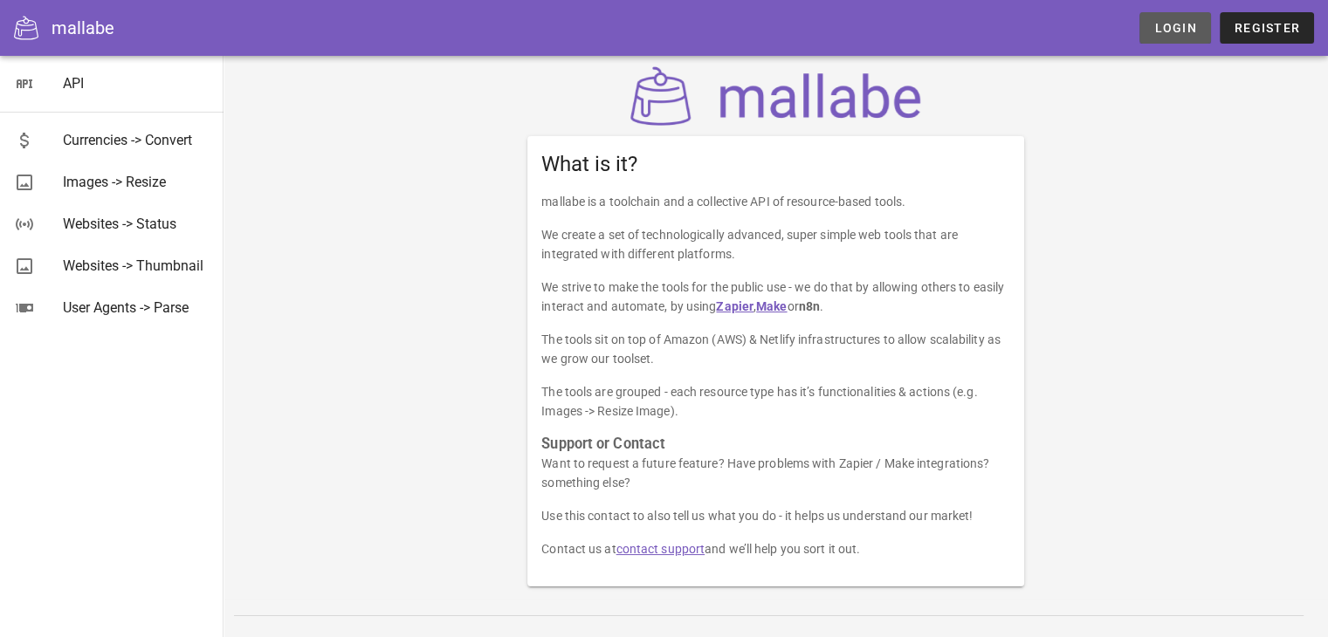
click at [1170, 29] on span "Login" at bounding box center [1175, 28] width 43 height 14
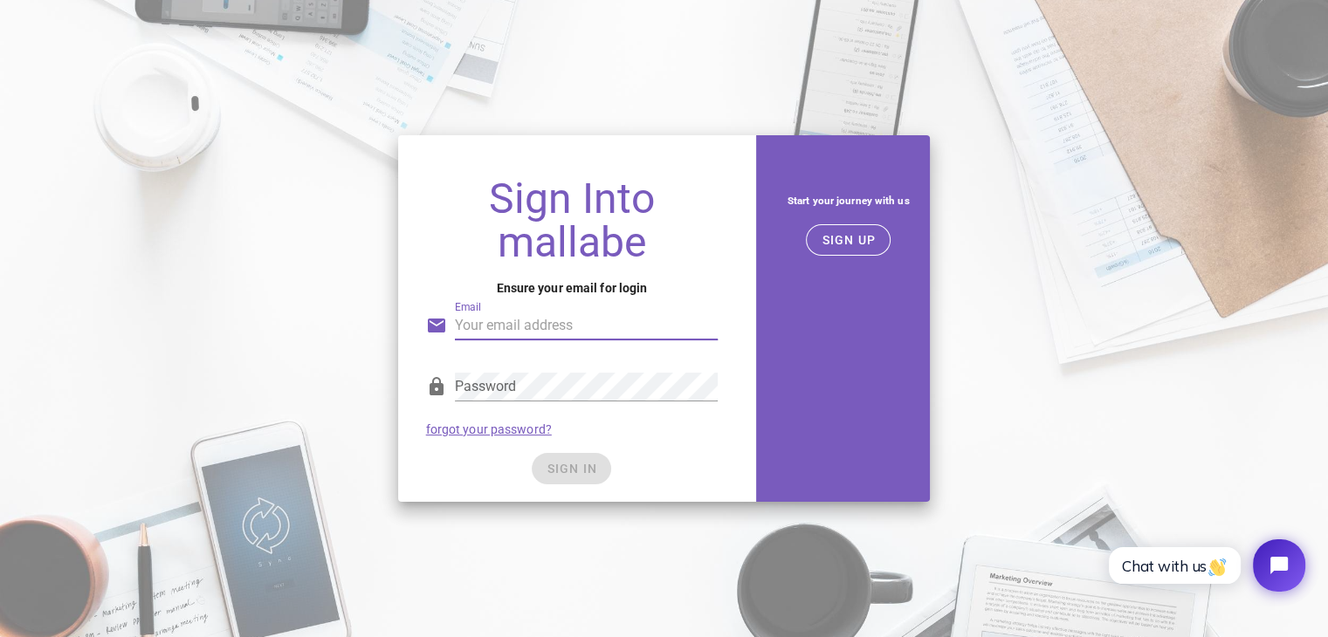
click at [614, 334] on input "Email" at bounding box center [587, 326] width 264 height 28
click at [796, 260] on div "Start your journey with us SIGN UP" at bounding box center [848, 319] width 184 height 388
click at [837, 238] on span "SIGN UP" at bounding box center [848, 240] width 55 height 14
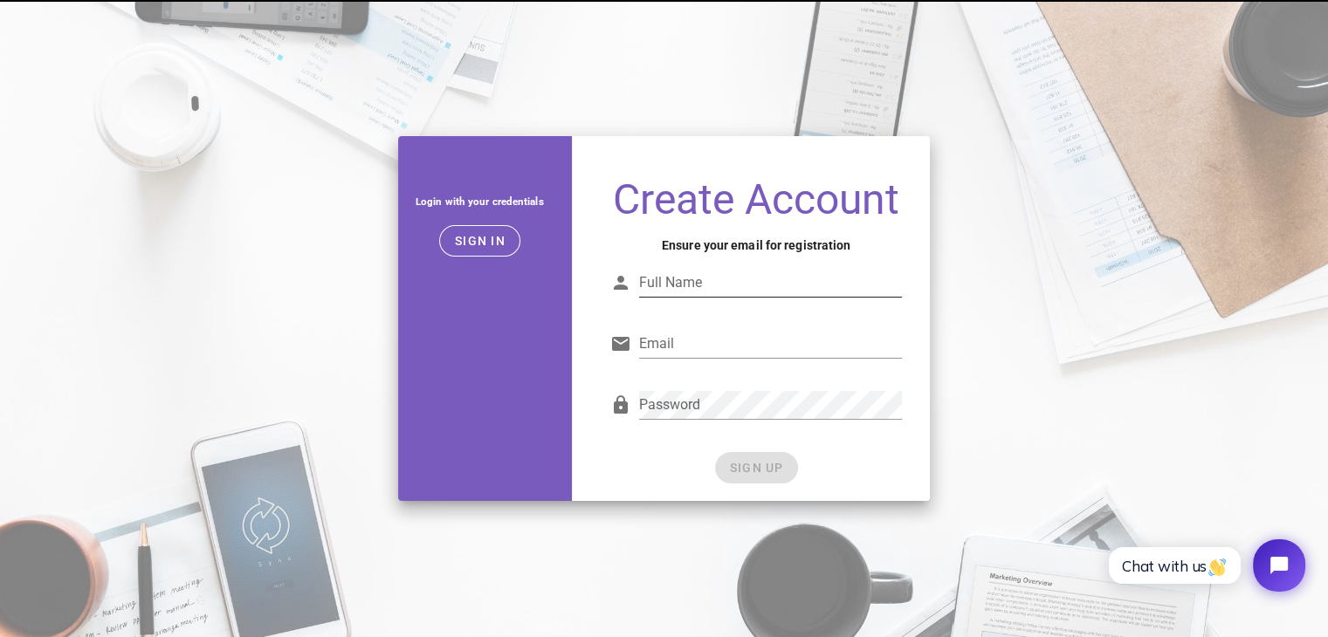
click at [754, 289] on input "Full Name" at bounding box center [771, 283] width 264 height 28
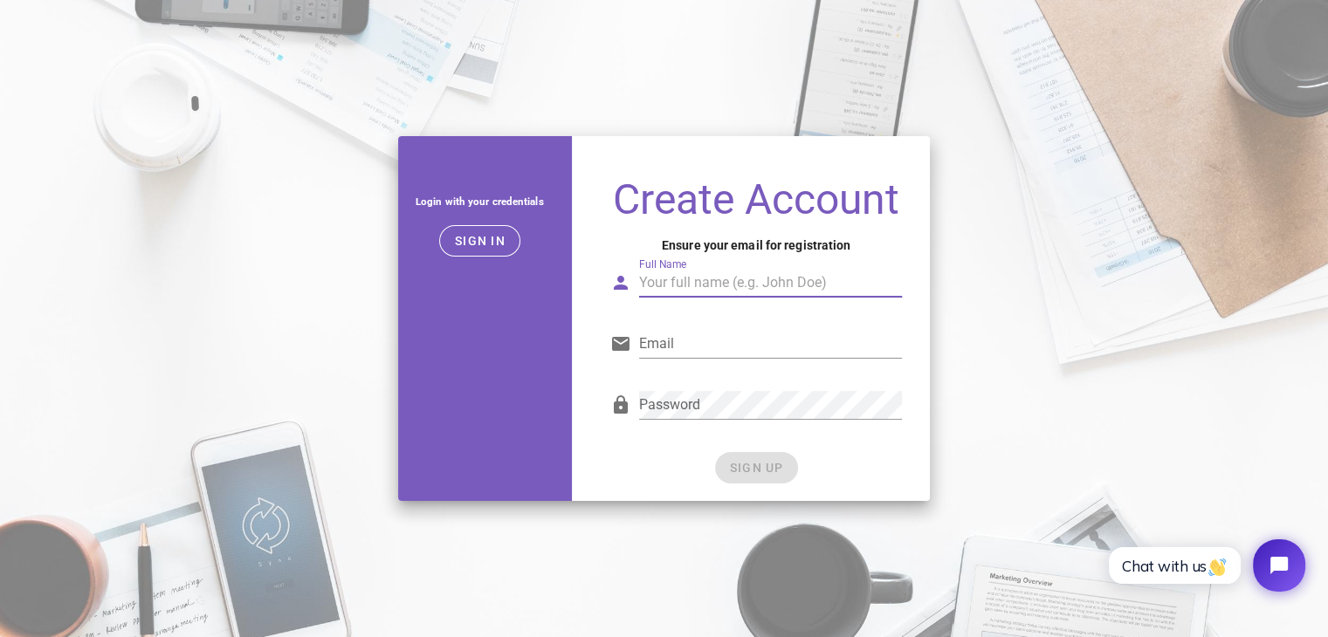
click at [754, 289] on input "Full Name" at bounding box center [771, 283] width 264 height 28
type input "cc j"
type input "bringsavecom@gmail.com"
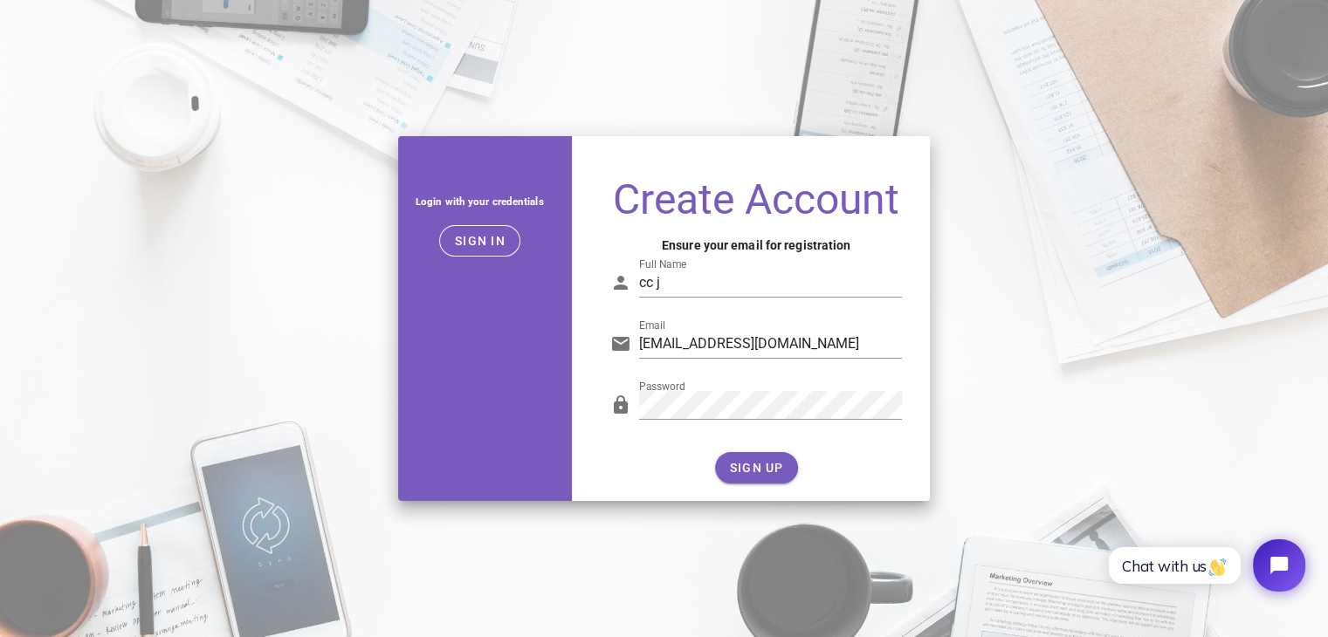
click at [956, 375] on div "Login with your credentials Sign in Create Account Ensure your email for regist…" at bounding box center [664, 319] width 1328 height 386
click at [744, 475] on button "SIGN UP" at bounding box center [756, 467] width 83 height 31
click at [930, 51] on div "Login with your credentials Sign in Create Account Ensure your email for regist…" at bounding box center [664, 318] width 1328 height 637
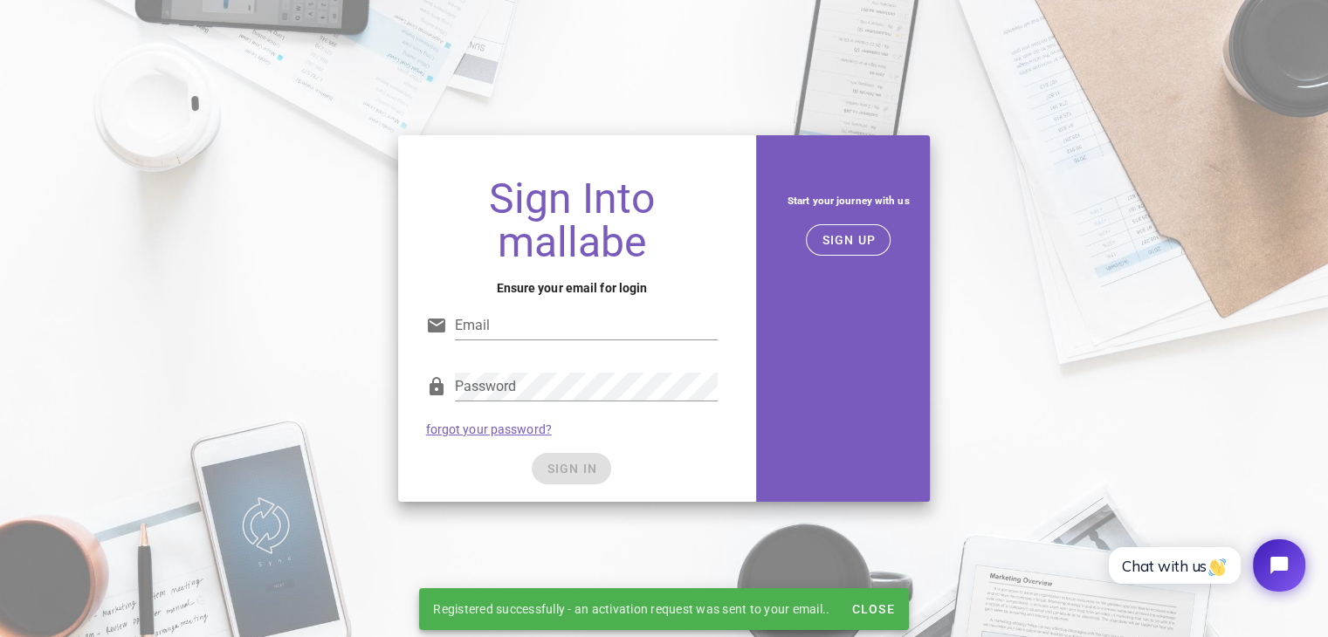
type input "bringsavecom@gmail.com"
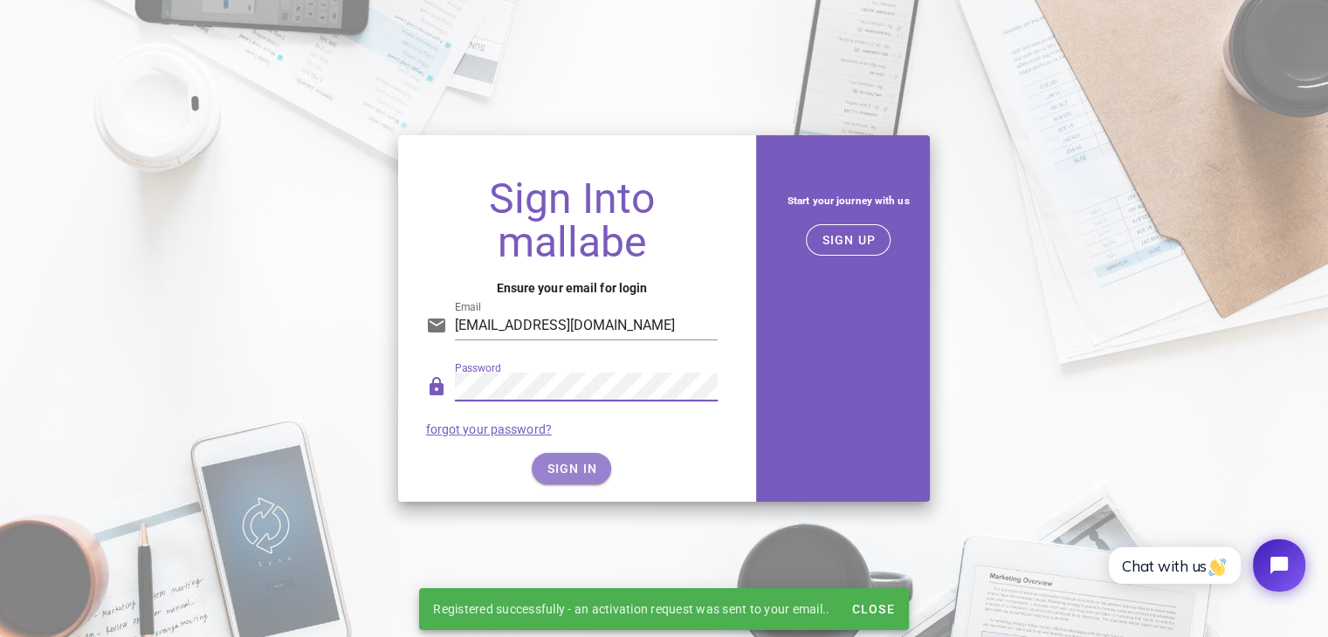
click at [583, 458] on button "SIGN IN" at bounding box center [571, 468] width 79 height 31
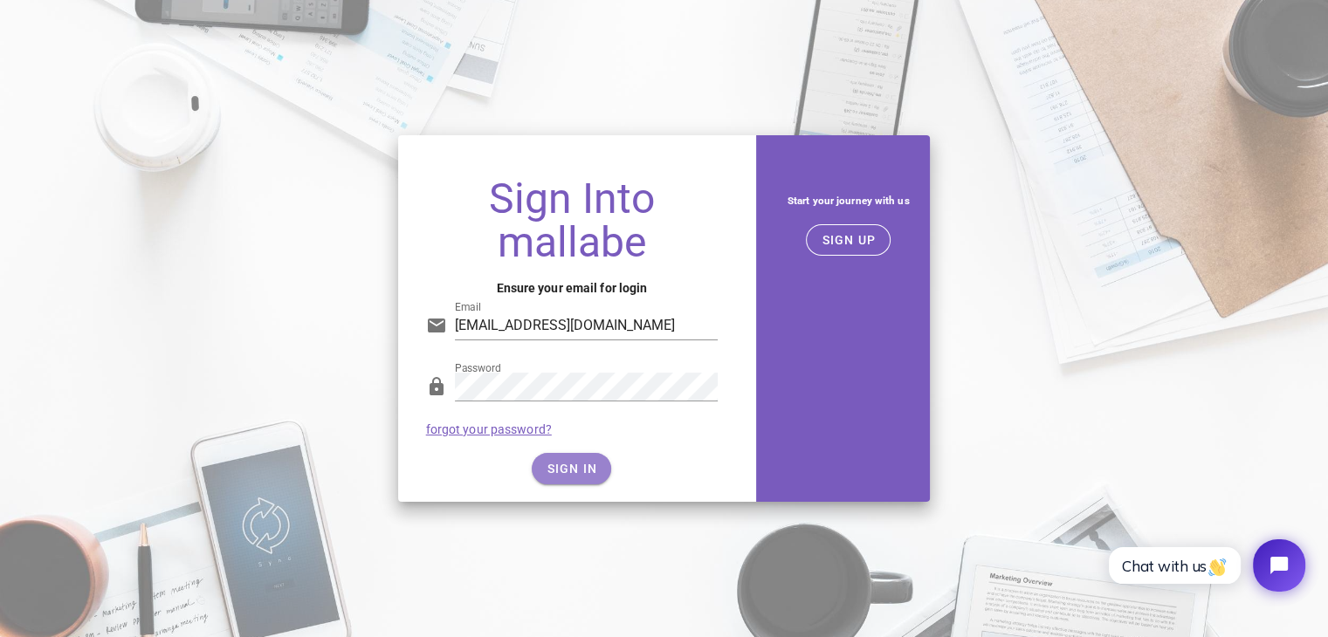
click at [582, 463] on span "SIGN IN" at bounding box center [572, 469] width 52 height 14
click at [290, 181] on div "Sign Into mallabe Ensure your email for login Email bringsavecom@gmail.com Pass…" at bounding box center [664, 319] width 1328 height 388
click at [587, 471] on span "SIGN IN" at bounding box center [572, 469] width 52 height 14
click at [573, 463] on span "SIGN IN" at bounding box center [572, 469] width 52 height 14
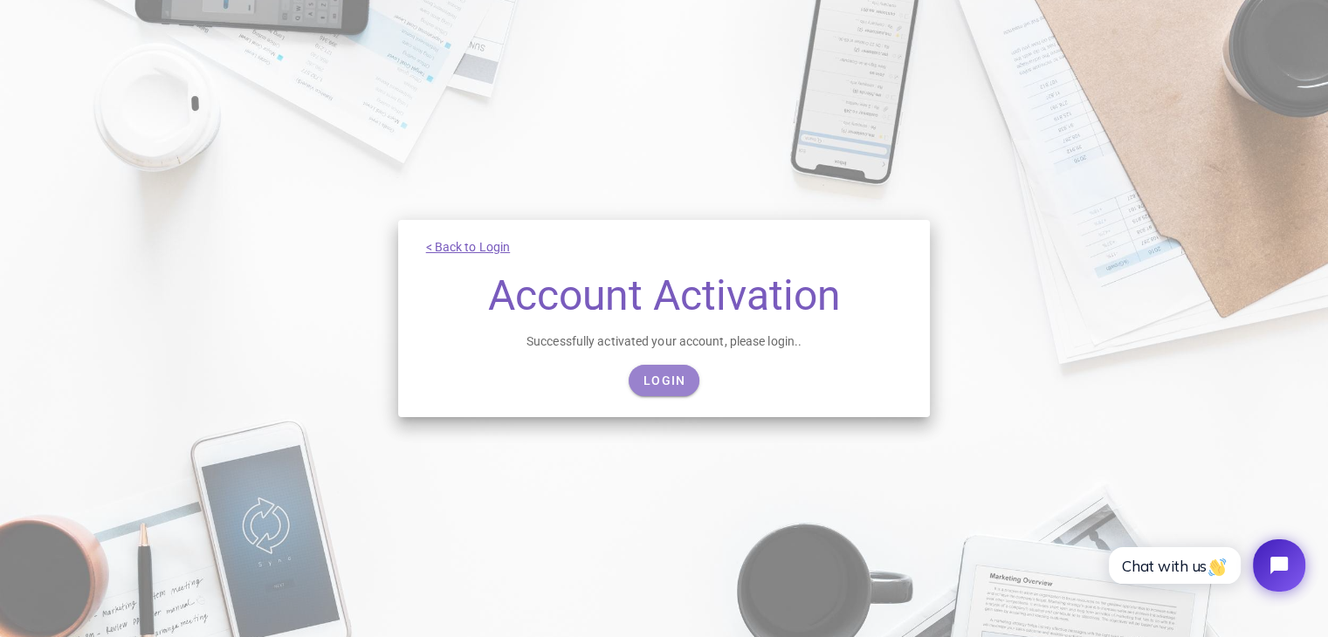
click at [662, 389] on link "Login" at bounding box center [664, 380] width 71 height 31
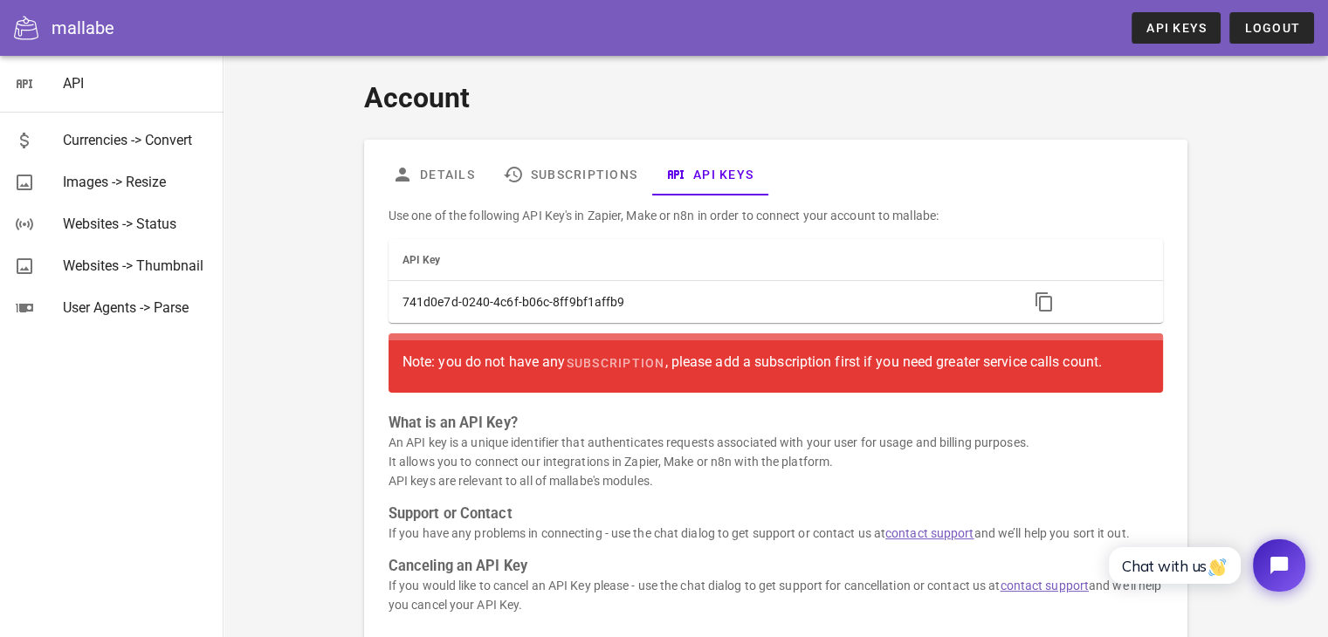
click at [285, 90] on div "Account Details Subscriptions API Keys Use one of the following API Key's in Za…" at bounding box center [776, 364] width 1014 height 597
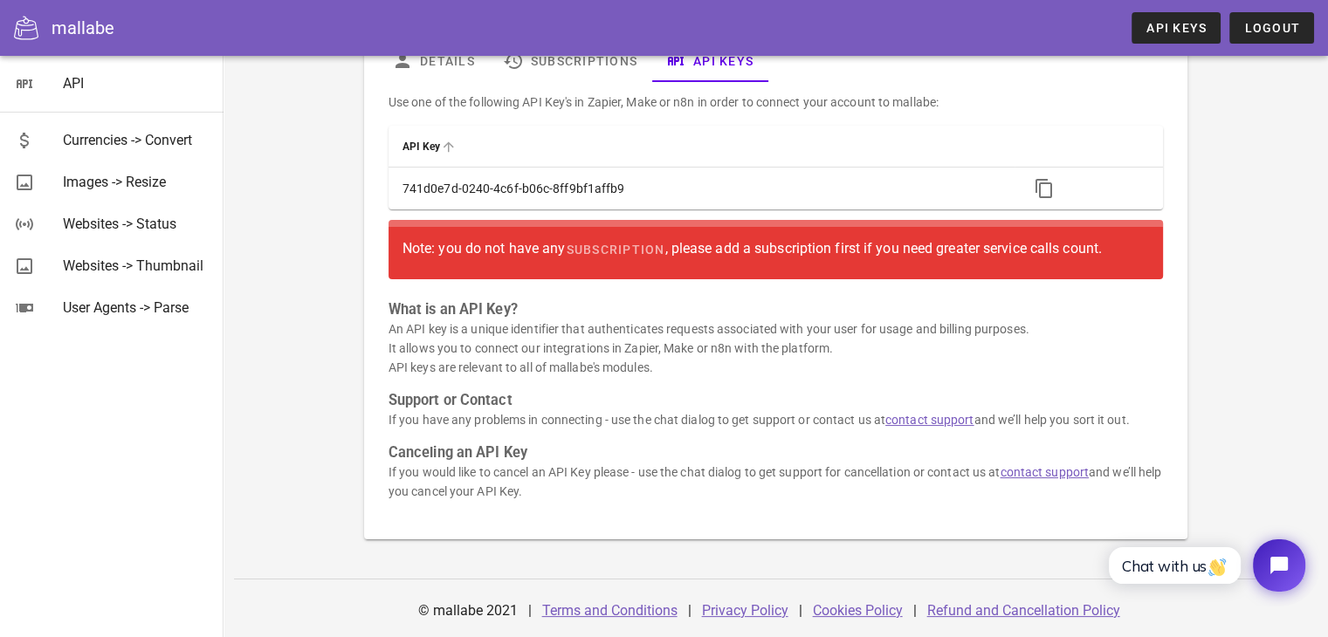
scroll to position [16, 0]
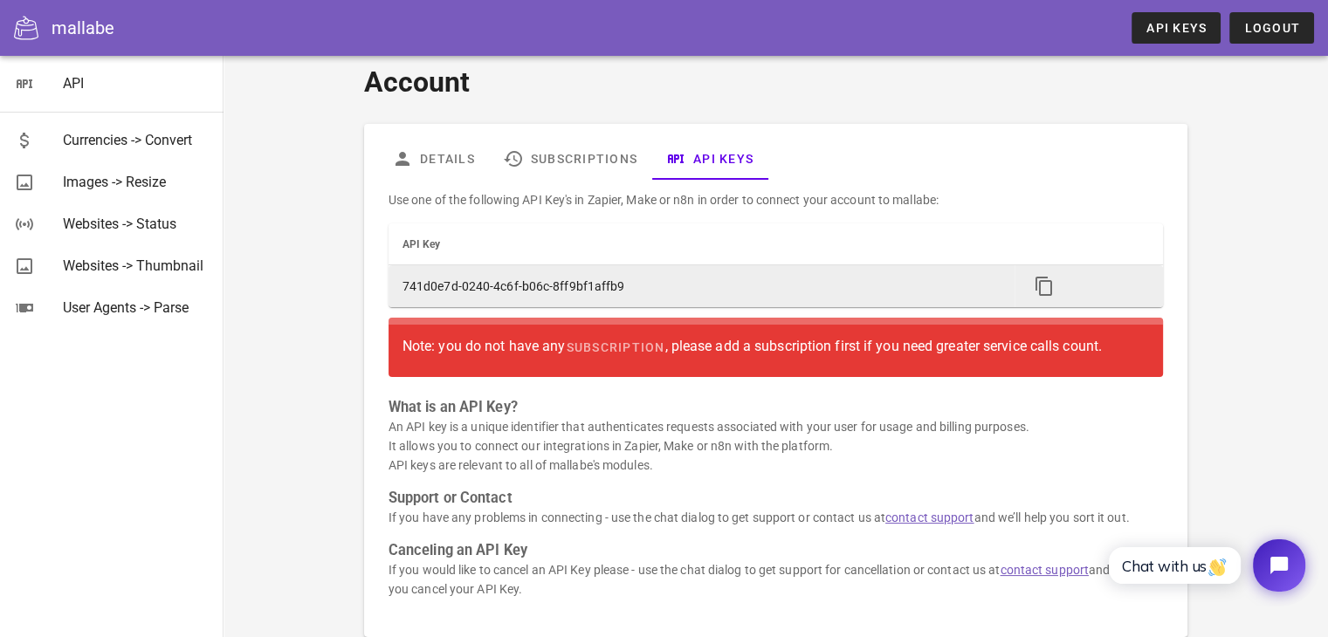
click at [668, 287] on td "741d0e7d-0240-4c6f-b06c-8ff9bf1affb9" at bounding box center [702, 286] width 626 height 42
click at [1044, 286] on icon "button" at bounding box center [1044, 286] width 21 height 21
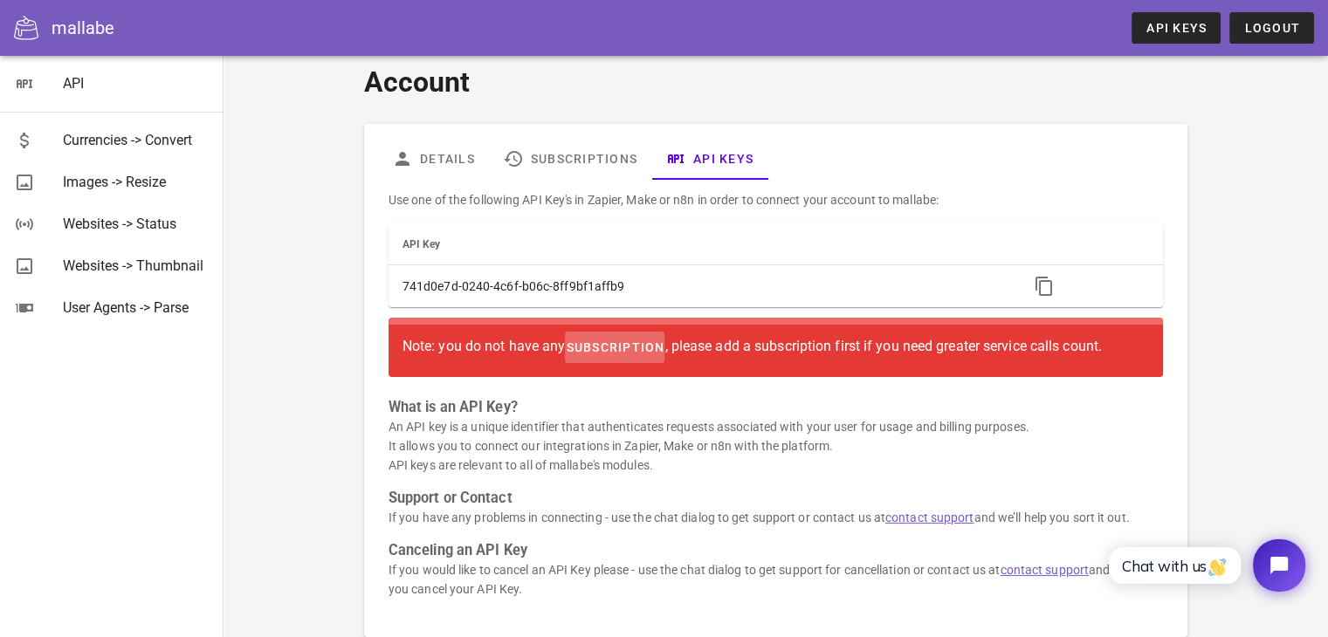
click at [661, 351] on span "subscription" at bounding box center [615, 348] width 100 height 14
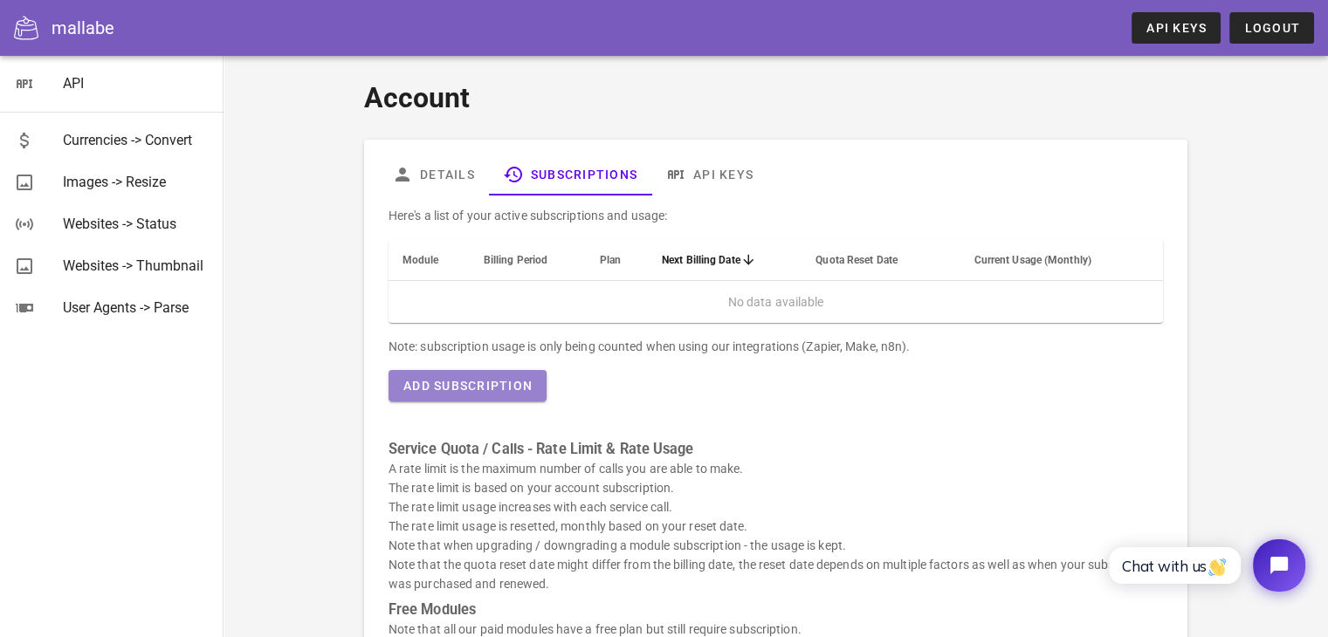
click at [493, 399] on button "Add Subscription" at bounding box center [468, 385] width 158 height 31
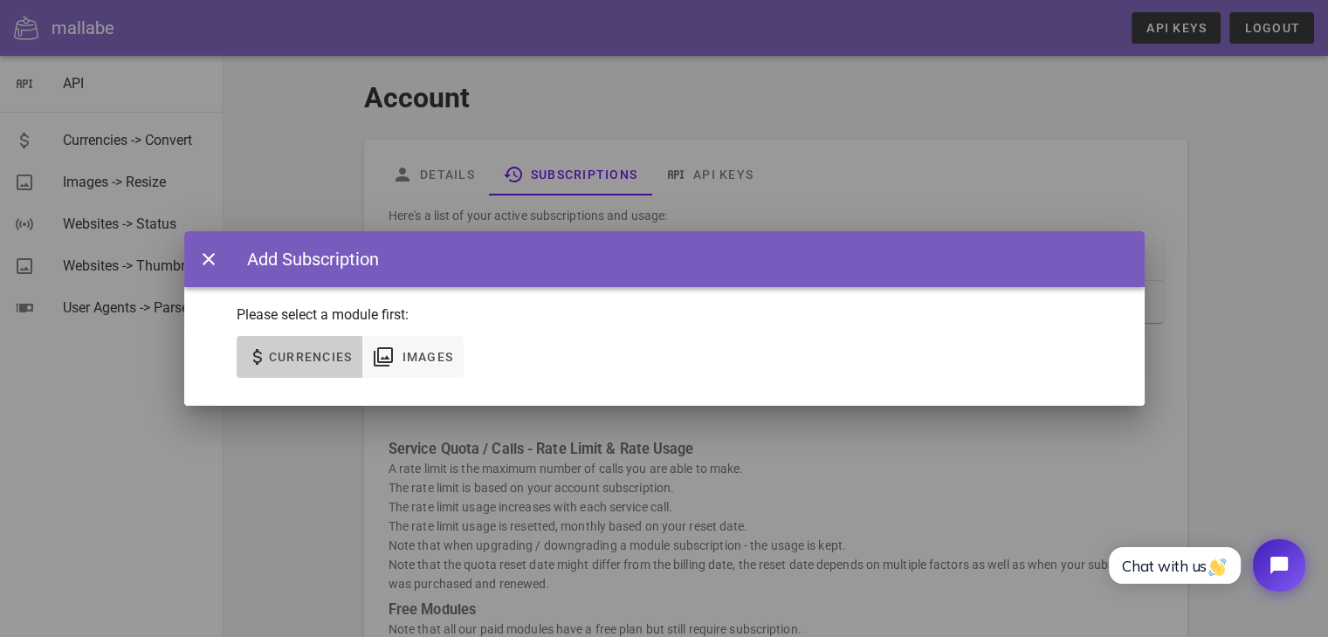
click at [349, 364] on span "Currencies" at bounding box center [310, 357] width 85 height 14
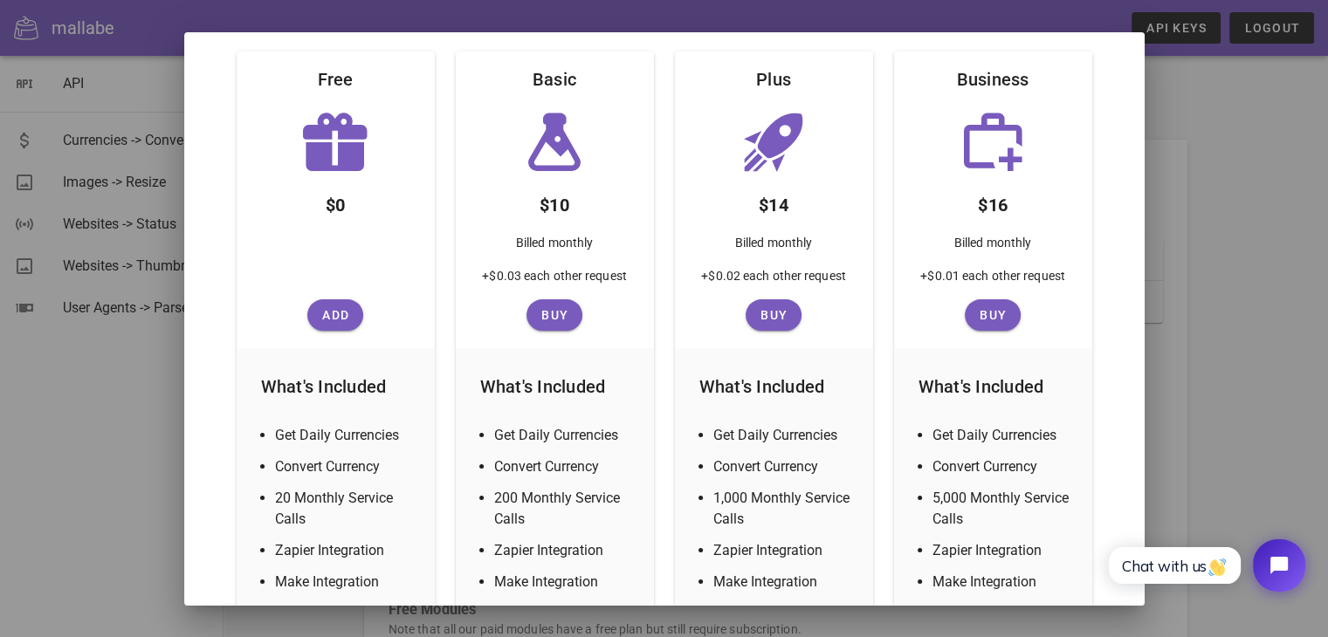
scroll to position [238, 0]
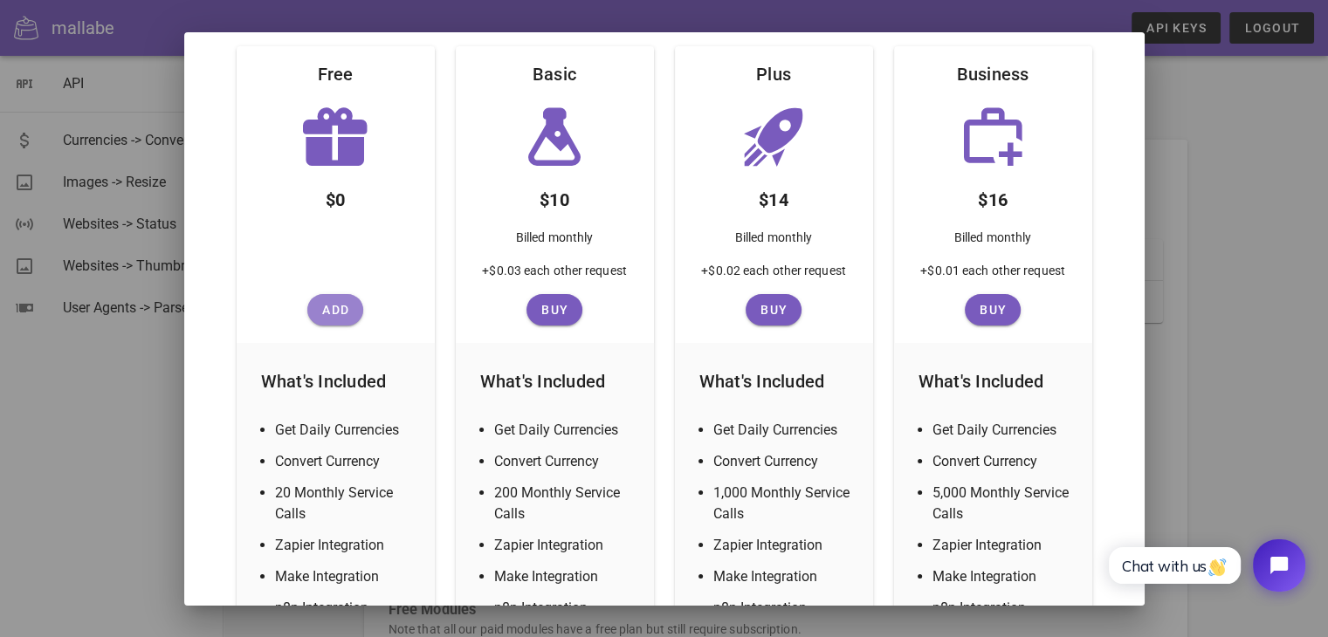
click at [345, 306] on span "Add" at bounding box center [335, 310] width 42 height 14
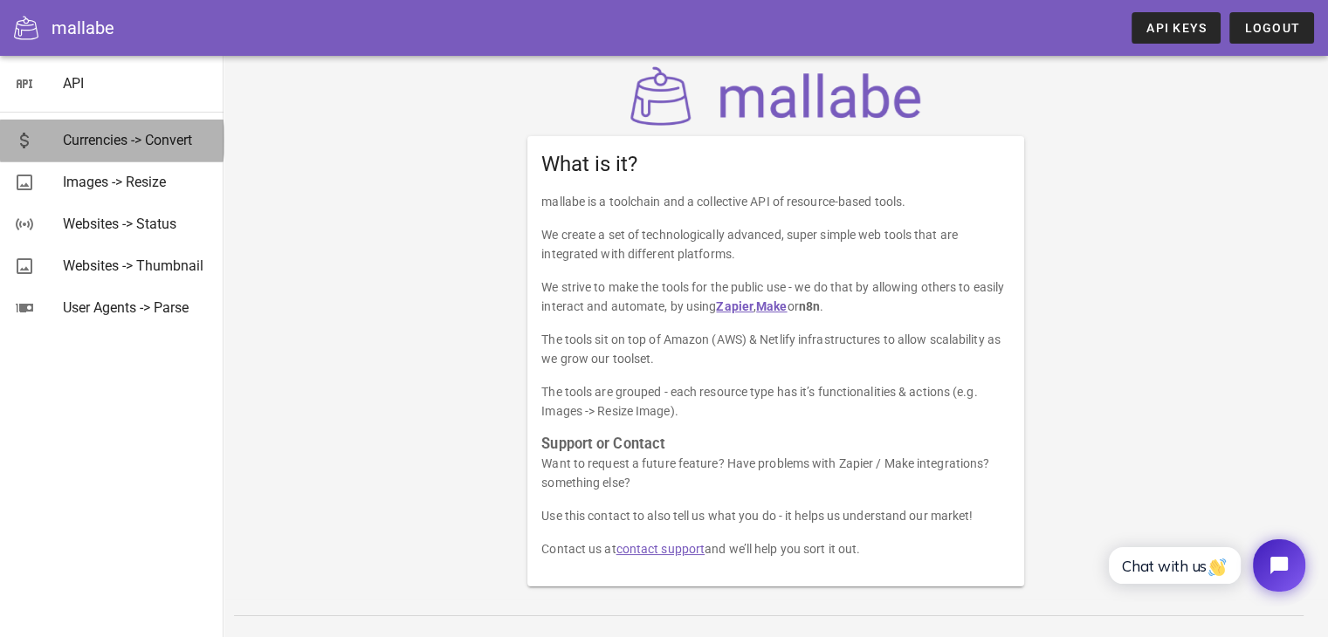
click at [103, 137] on div "Currencies -> Convert" at bounding box center [136, 140] width 147 height 17
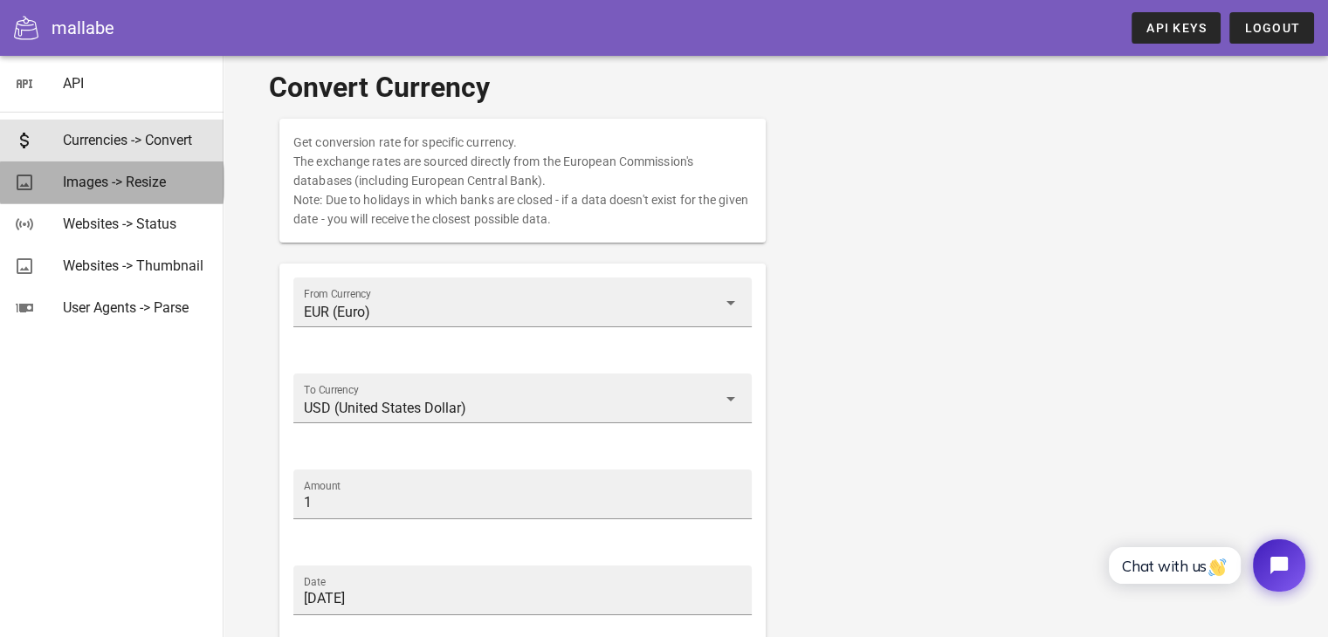
click at [116, 186] on div "Images -> Resize" at bounding box center [136, 182] width 147 height 17
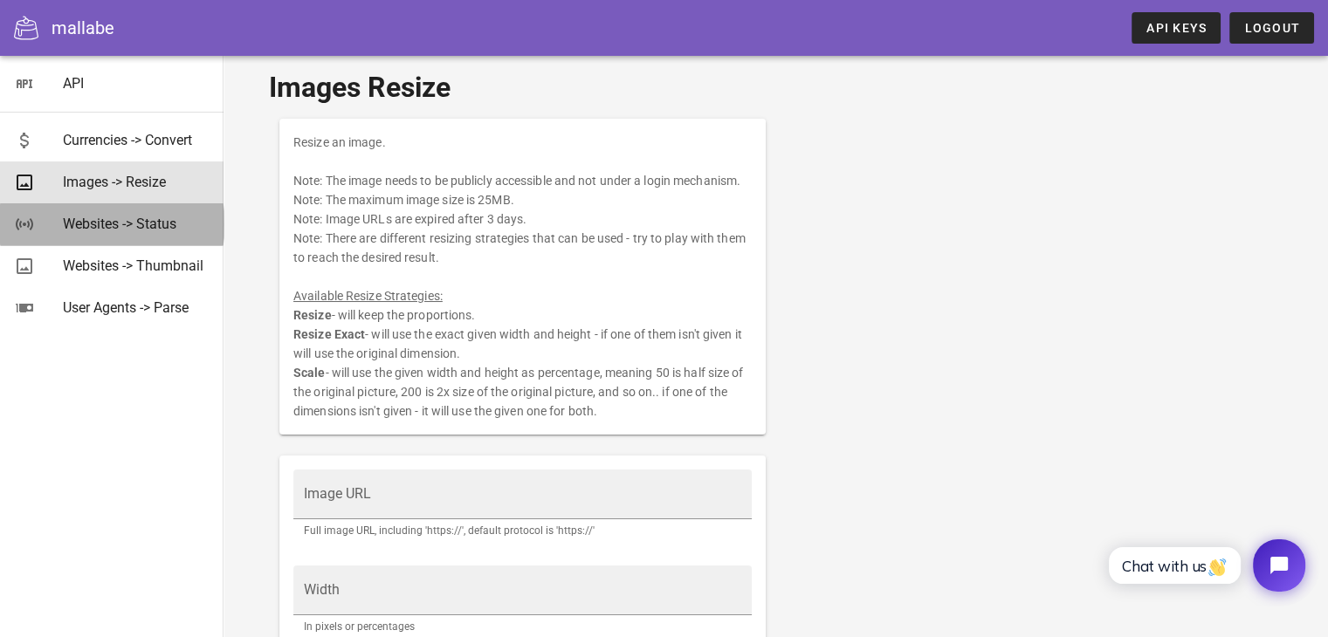
click at [127, 233] on div "Websites -> Status" at bounding box center [136, 224] width 147 height 38
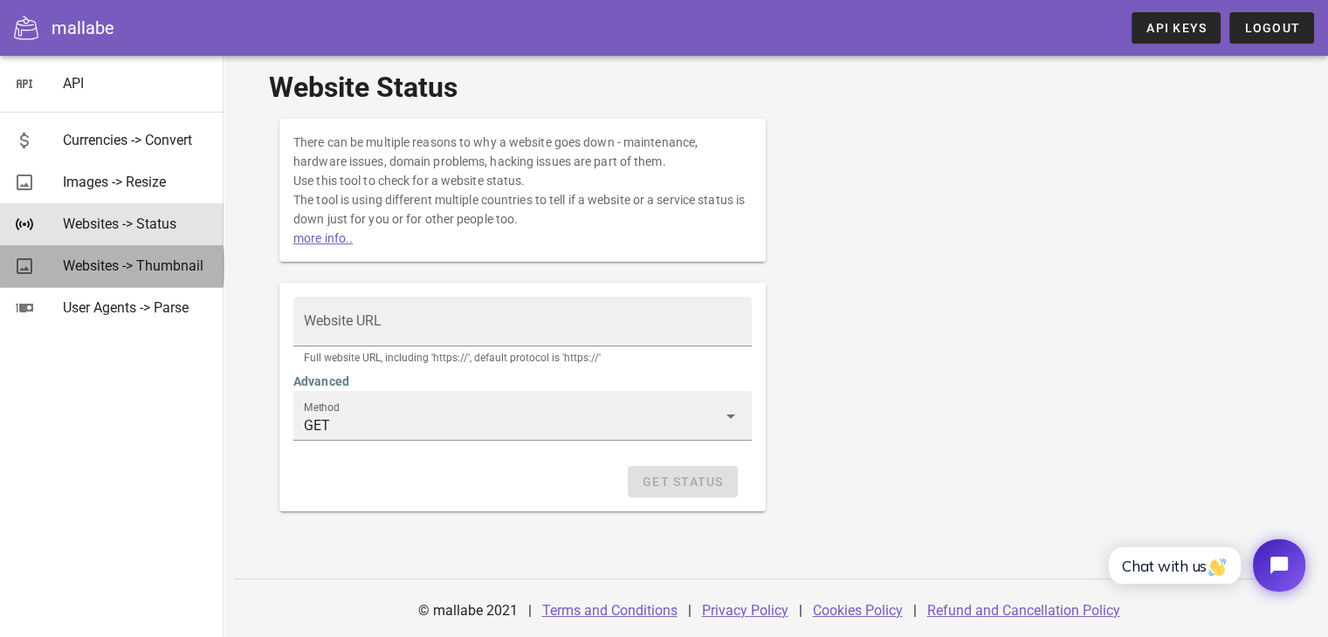
click at [135, 262] on div "Websites -> Thumbnail" at bounding box center [136, 266] width 147 height 17
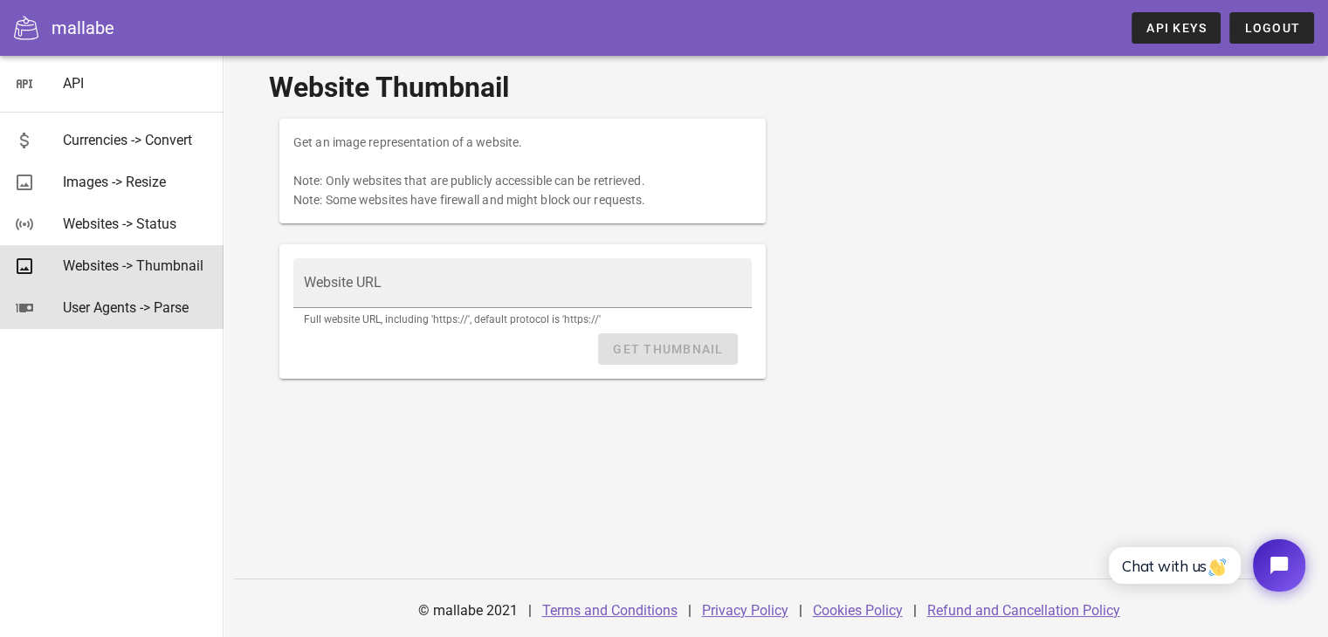
click at [133, 305] on div "User Agents -> Parse" at bounding box center [136, 308] width 147 height 17
